Goal: Navigation & Orientation: Find specific page/section

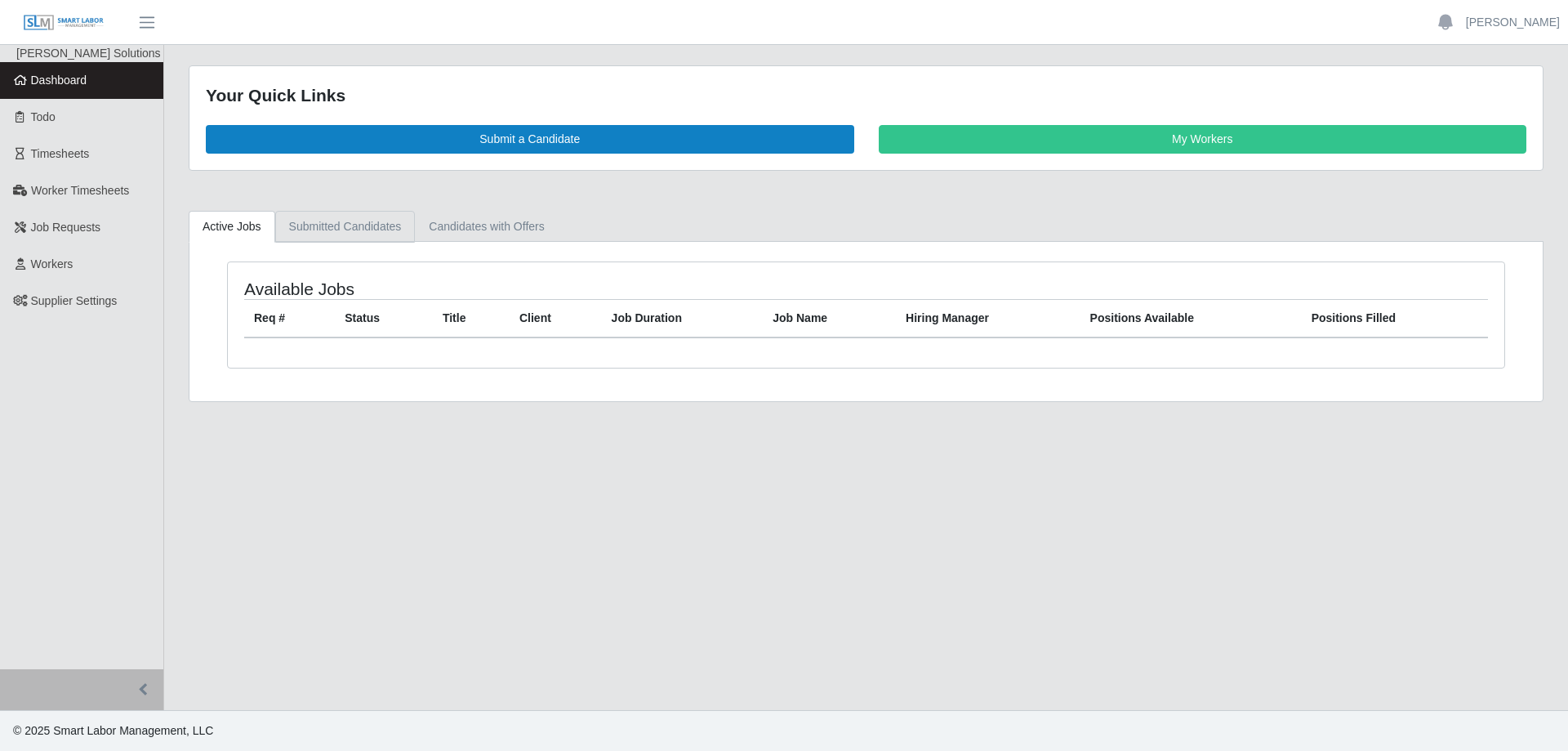
click at [340, 227] on link "Submitted Candidates" at bounding box center [345, 226] width 141 height 32
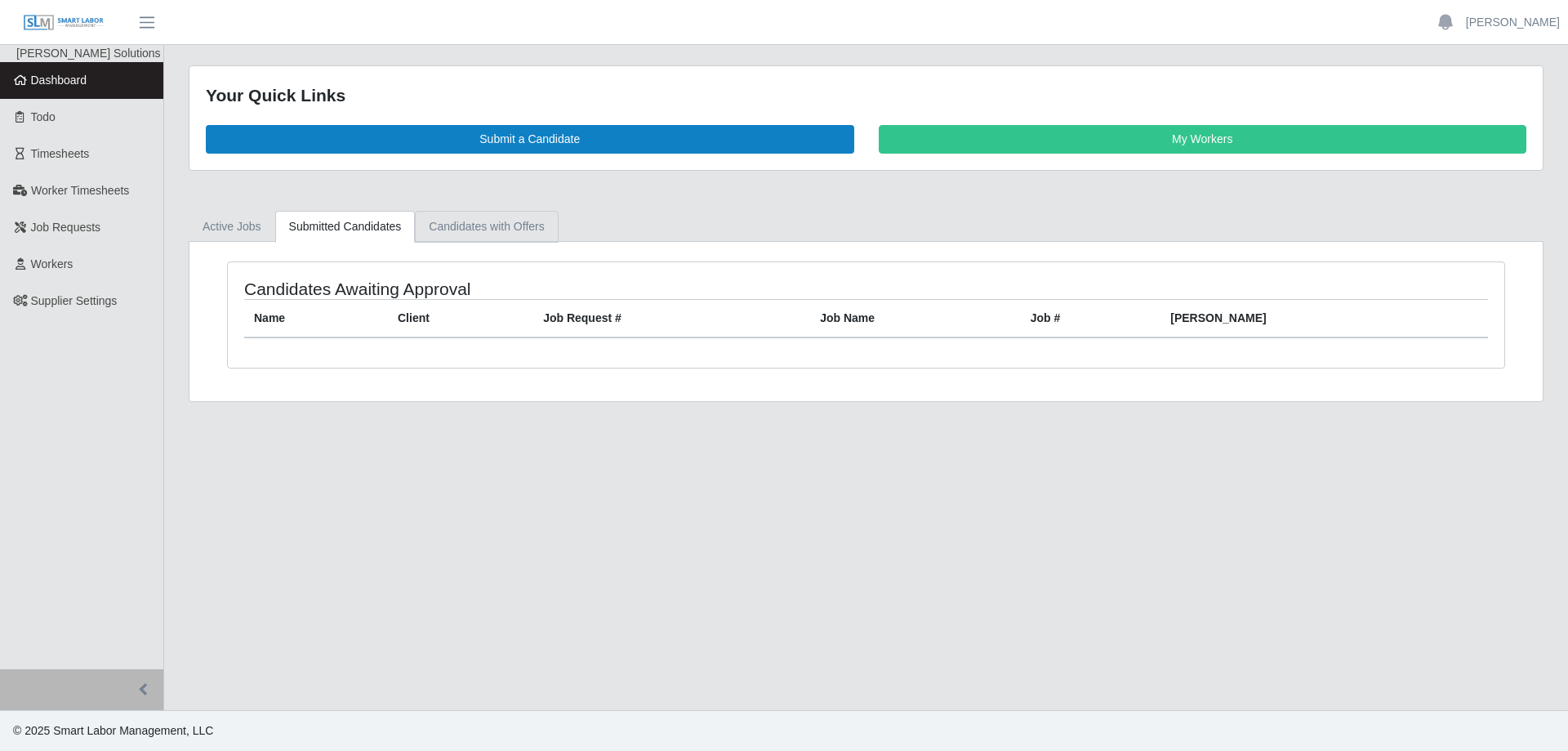
click at [478, 219] on link "Candidates with Offers" at bounding box center [486, 226] width 143 height 32
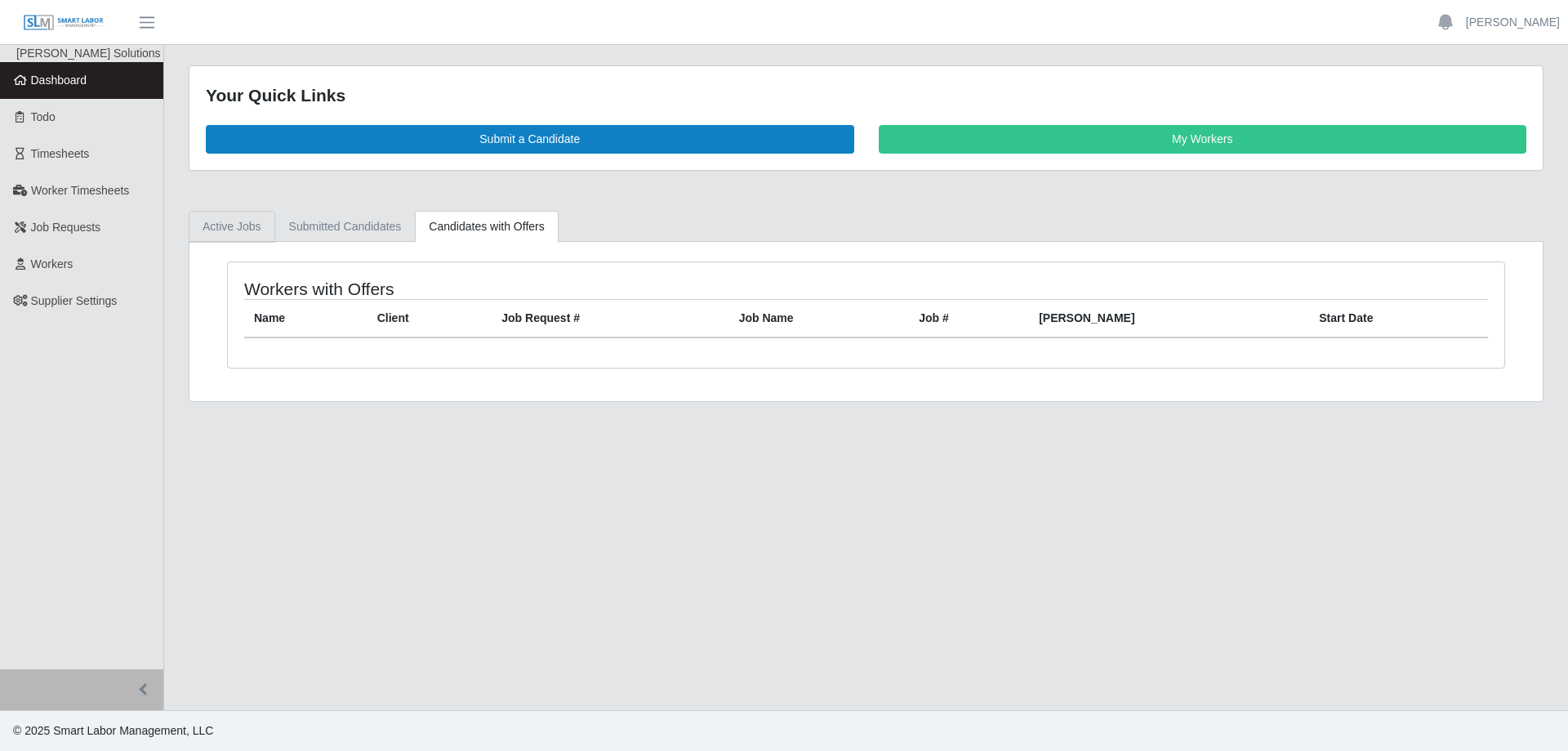
click at [240, 221] on link "Active Jobs" at bounding box center [232, 226] width 87 height 32
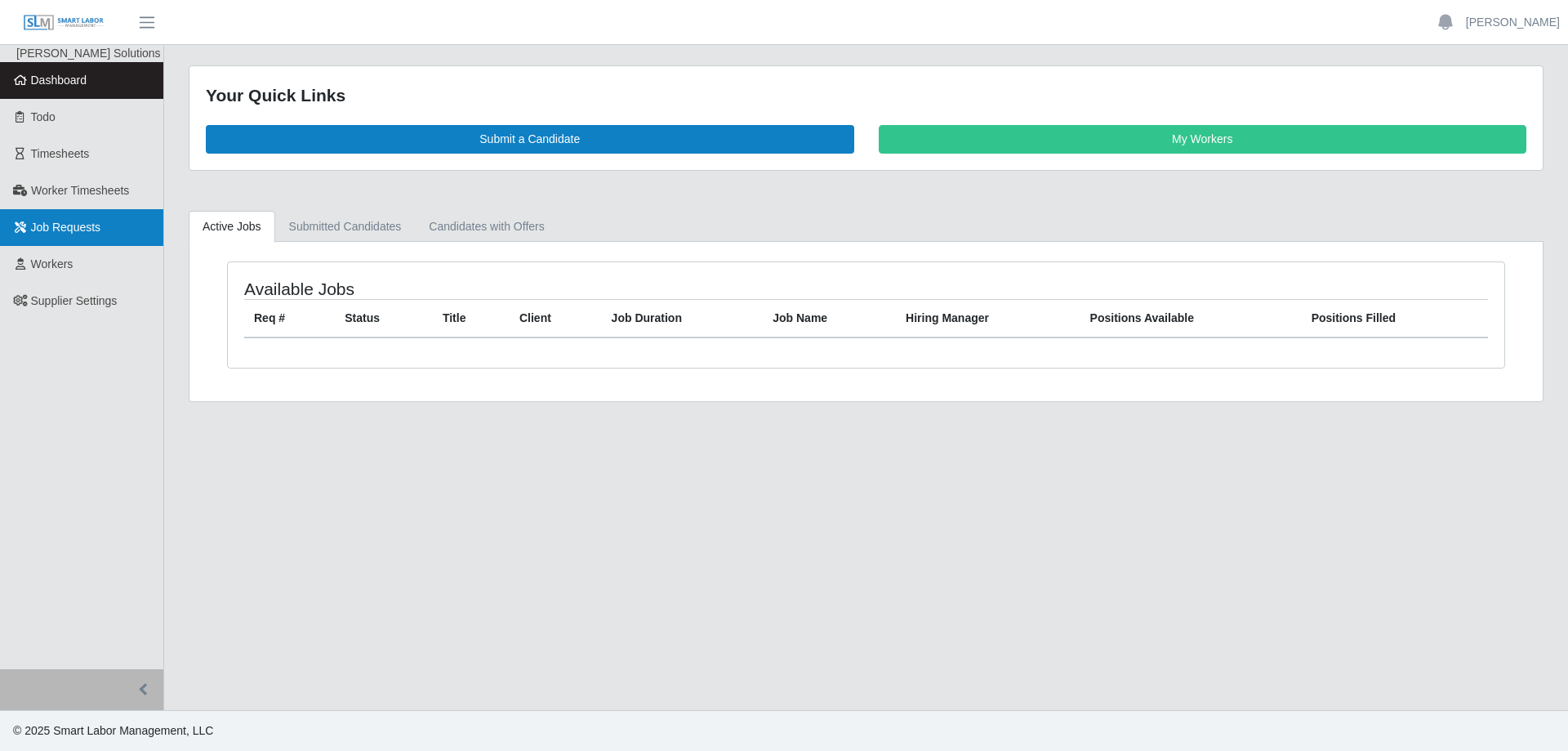
click at [65, 223] on span "Job Requests" at bounding box center [65, 226] width 70 height 13
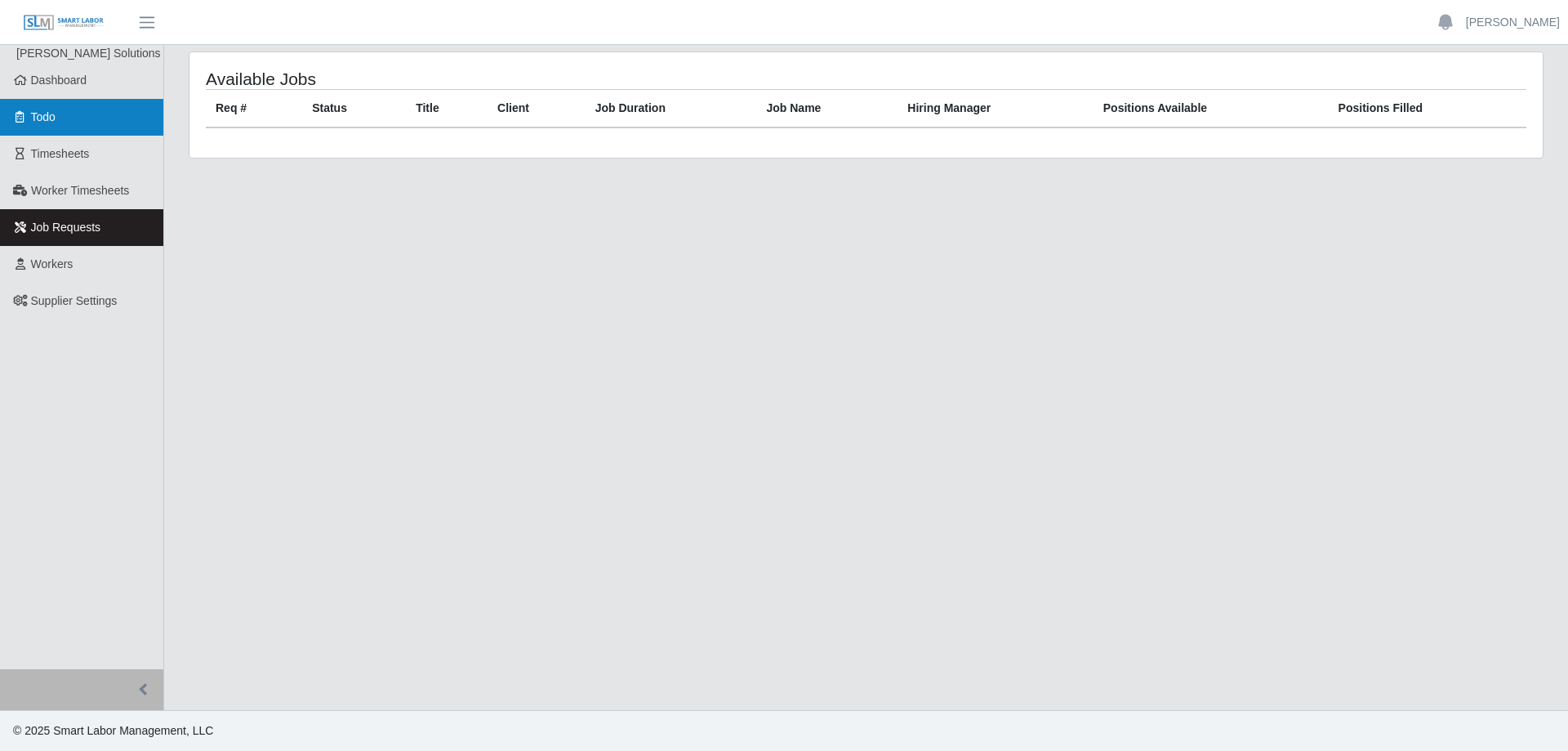
click at [49, 115] on span "Todo" at bounding box center [43, 117] width 25 height 13
